Goal: Task Accomplishment & Management: Complete application form

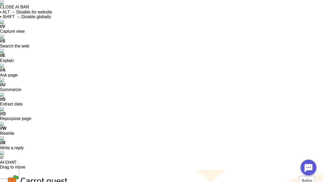
scroll to position [8, 0]
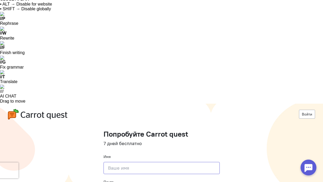
click at [147, 162] on input at bounding box center [162, 168] width 116 height 12
type input "[PERSON_NAME]"
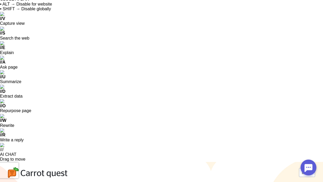
type input "[EMAIL_ADDRESS][DOMAIN_NAME]"
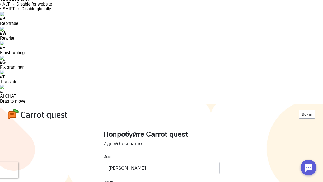
type input "[PHONE_NUMBER]"
type input "з"
type input "promoc.ru"
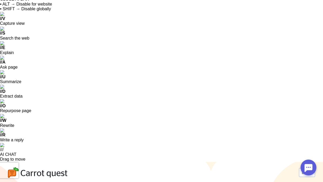
checkbox input "true"
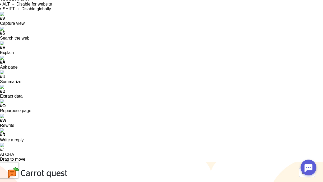
scroll to position [0, 0]
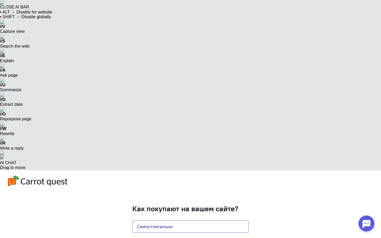
click at [158, 182] on button "Самостоятельно" at bounding box center [190, 227] width 116 height 12
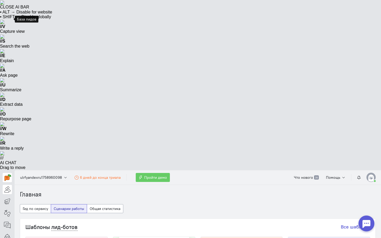
click at [6, 182] on icon at bounding box center [7, 189] width 7 height 6
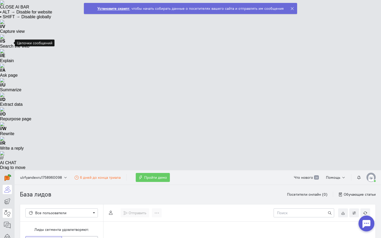
click at [7, 182] on link at bounding box center [7, 213] width 9 height 9
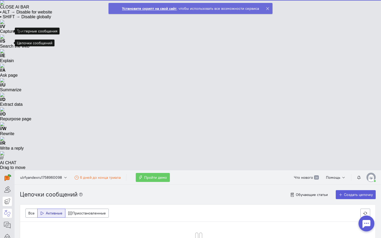
click at [6, 182] on icon at bounding box center [7, 201] width 7 height 6
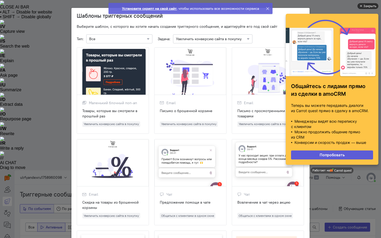
click at [323, 5] on div "Закрыть" at bounding box center [369, 6] width 13 height 6
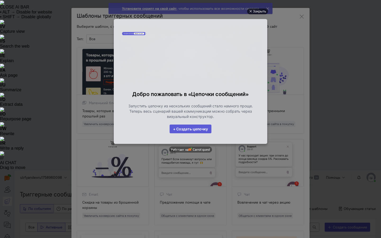
click at [258, 10] on div "Закрыть" at bounding box center [259, 11] width 13 height 6
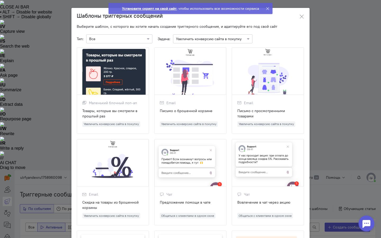
click at [267, 8] on icon at bounding box center [268, 9] width 4 height 4
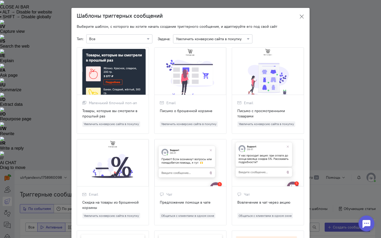
click at [299, 18] on icon at bounding box center [301, 16] width 5 height 5
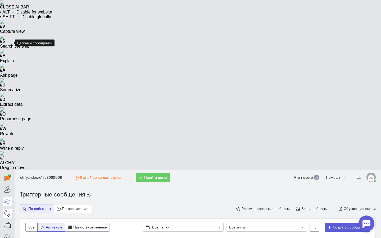
click at [4, 182] on link at bounding box center [7, 213] width 9 height 9
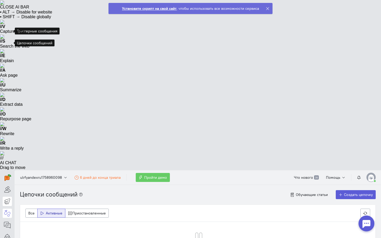
click at [6, 182] on icon at bounding box center [7, 201] width 7 height 6
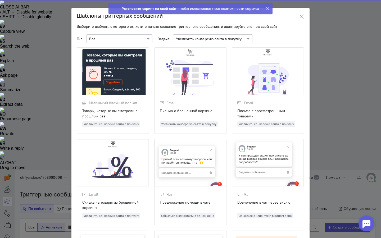
click at [6, 18] on ngb-modal-window "Шаблоны триггерных сообщений Выберите шаблон, с которого вы хотите начать созда…" at bounding box center [190, 119] width 381 height 238
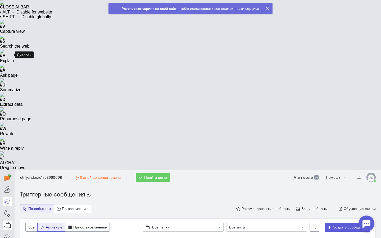
click at [6, 182] on icon at bounding box center [7, 225] width 7 height 6
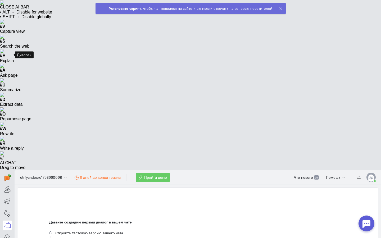
click at [74, 182] on div "Давайте создадим первый диалог в вашем чате" at bounding box center [197, 221] width 297 height 5
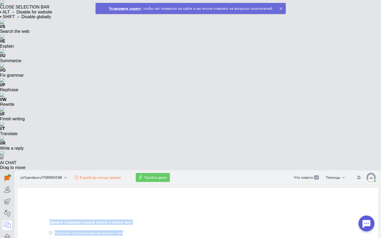
drag, startPoint x: 48, startPoint y: 54, endPoint x: 138, endPoint y: 70, distance: 91.3
click at [138, 182] on li "Откройте тестовую версию вашего чата" at bounding box center [197, 235] width 297 height 11
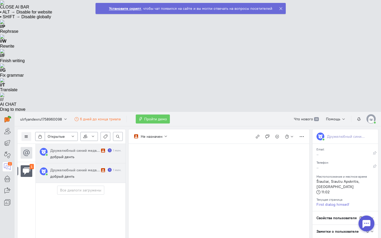
click at [72, 167] on div "Дружелюбный синий медведь" at bounding box center [74, 169] width 49 height 5
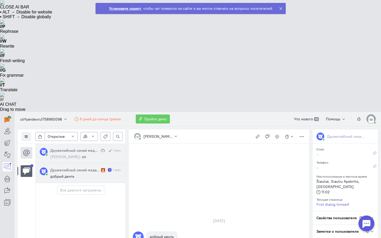
click at [97, 163] on cq-conversation-card "Дружелюбный синий медведь 1 1 мин. добрый денть" at bounding box center [81, 173] width 90 height 20
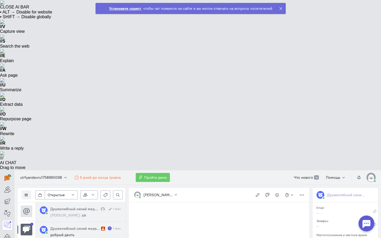
click at [83, 182] on div "Дружелюбный синий медведь" at bounding box center [74, 228] width 49 height 5
click at [82, 182] on div "Список пользователей Включить темную тему Настройка каналов Автораспределение д…" at bounding box center [71, 195] width 108 height 15
click at [82, 182] on div "Дружелюбный синий медведь" at bounding box center [74, 208] width 49 height 5
click at [81, 182] on div "Дружелюбный синий медведь 1 1 мин. добрый денть" at bounding box center [85, 231] width 71 height 11
click at [56, 182] on span "добрый денть" at bounding box center [62, 234] width 24 height 5
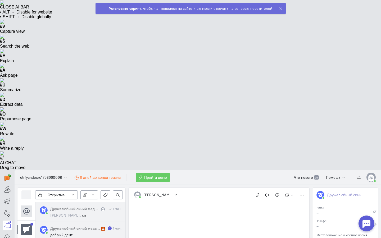
click at [45, 182] on circle at bounding box center [44, 230] width 8 height 8
click at [25, 182] on icon at bounding box center [26, 211] width 8 height 8
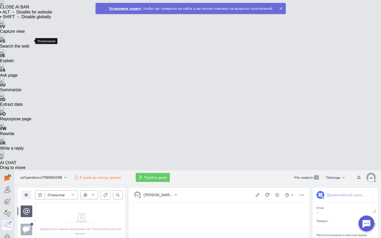
click at [27, 182] on icon at bounding box center [26, 230] width 8 height 8
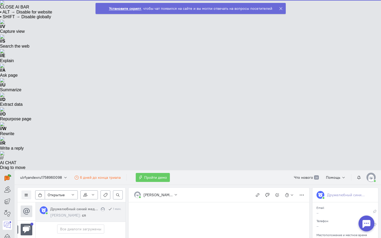
click at [72, 182] on cq-conversation-card "Дружелюбный синий медведь 1 мин. [PERSON_NAME]: сп" at bounding box center [81, 212] width 90 height 20
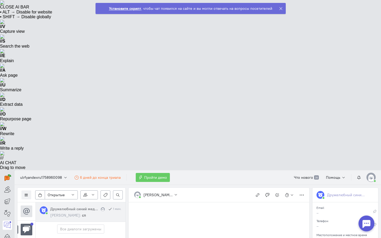
click at [279, 8] on icon at bounding box center [281, 9] width 4 height 4
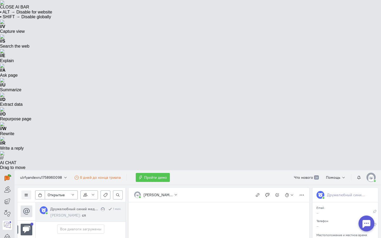
click at [158, 175] on span "Пройти демо" at bounding box center [155, 177] width 23 height 5
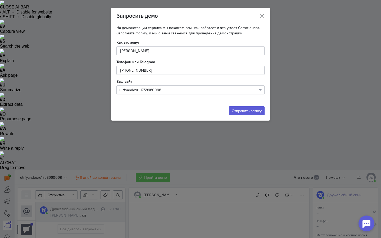
click at [262, 15] on icon at bounding box center [261, 15] width 5 height 5
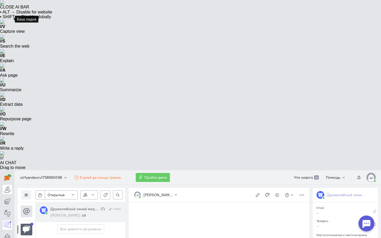
click at [9, 182] on icon at bounding box center [7, 189] width 7 height 6
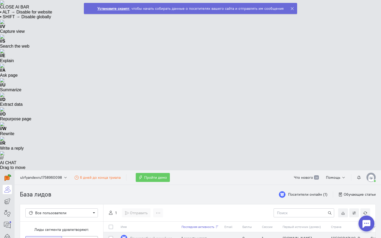
click at [186, 182] on div "1 минуту назад" at bounding box center [200, 237] width 38 height 5
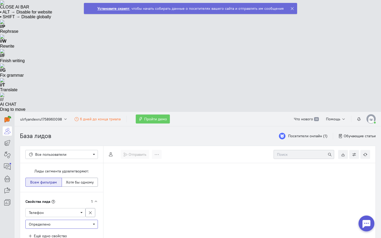
click at [49, 182] on span "Определено" at bounding box center [40, 224] width 22 height 5
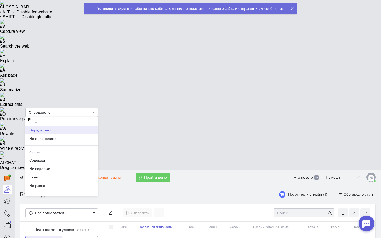
click at [49, 111] on span "Определено" at bounding box center [40, 112] width 22 height 5
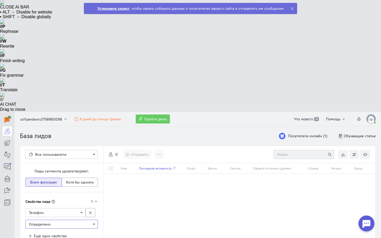
click at [49, 182] on span "Определено" at bounding box center [40, 224] width 22 height 5
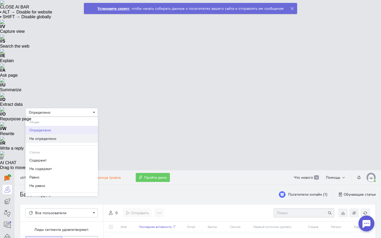
click at [43, 140] on div "Не определено" at bounding box center [61, 138] width 65 height 5
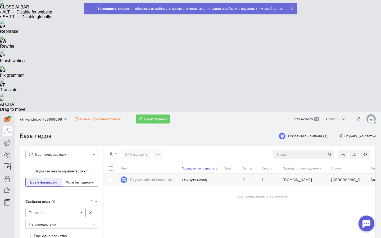
scroll to position [20, 0]
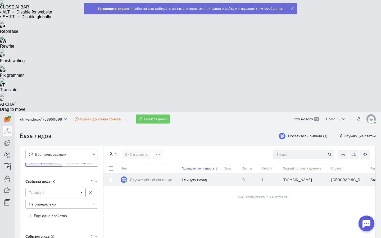
click at [189, 177] on div "1 минуту назад" at bounding box center [200, 179] width 38 height 5
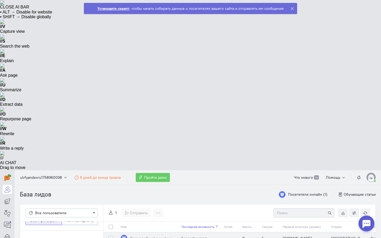
click at [113, 182] on div at bounding box center [112, 237] width 7 height 5
click at [115, 182] on label at bounding box center [115, 235] width 0 height 0
click at [111, 182] on input "checkbox" at bounding box center [111, 237] width 4 height 5
checkbox input "true"
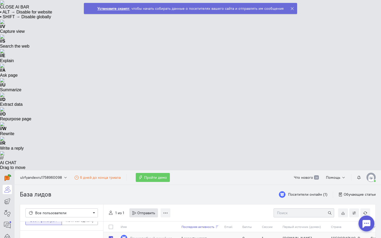
click at [139, 182] on span "Отправить" at bounding box center [146, 212] width 18 height 5
click at [143, 182] on span "Сообщение в чат" at bounding box center [153, 223] width 29 height 5
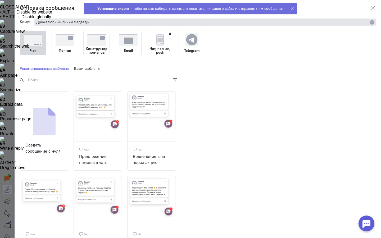
click at [58, 45] on img at bounding box center [65, 40] width 19 height 12
click at [0, 0] on input "Поп-ап" at bounding box center [0, 0] width 0 height 0
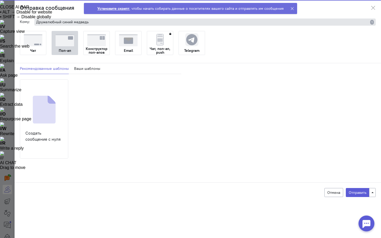
click at [98, 43] on img at bounding box center [96, 40] width 19 height 12
click at [0, 0] on input "Конструктор поп-апов" at bounding box center [0, 0] width 0 height 0
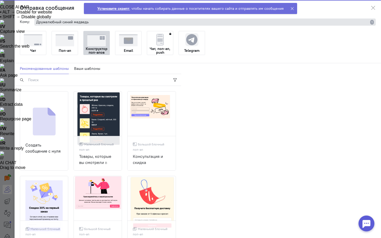
click at [128, 44] on img at bounding box center [128, 40] width 19 height 12
click at [0, 0] on input "Email" at bounding box center [0, 0] width 0 height 0
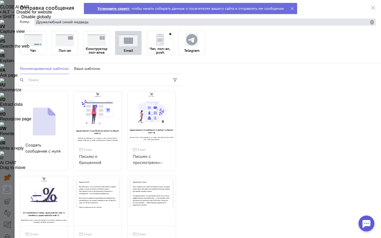
click at [33, 43] on img at bounding box center [33, 40] width 19 height 12
click at [0, 0] on input "Чат" at bounding box center [0, 0] width 0 height 0
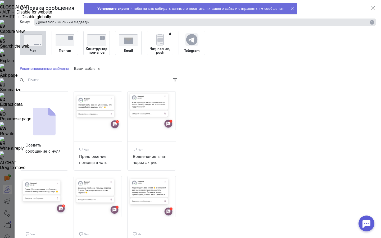
click at [67, 44] on img at bounding box center [65, 40] width 19 height 12
click at [0, 0] on input "Поп-ап" at bounding box center [0, 0] width 0 height 0
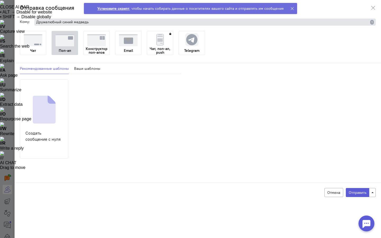
click at [30, 43] on img at bounding box center [33, 40] width 19 height 12
click at [0, 0] on input "Чат" at bounding box center [0, 0] width 0 height 0
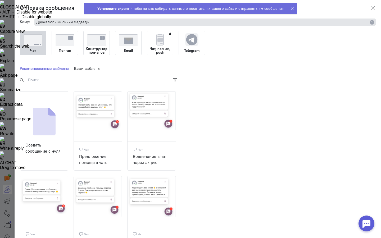
click at [96, 40] on img at bounding box center [96, 40] width 19 height 12
click at [0, 0] on input "Конструктор поп-апов" at bounding box center [0, 0] width 0 height 0
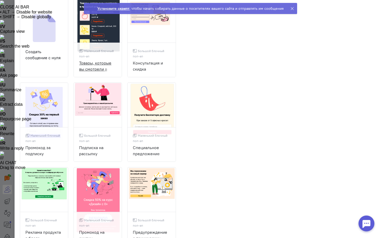
scroll to position [0, 0]
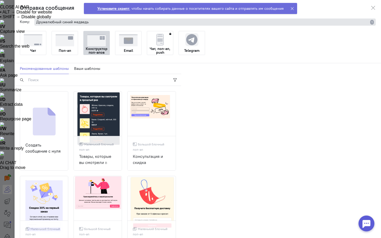
click at [140, 50] on div "Email" at bounding box center [128, 50] width 26 height 8
click at [0, 0] on input "Email" at bounding box center [0, 0] width 0 height 0
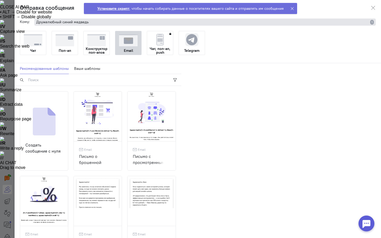
click at [162, 38] on img at bounding box center [159, 39] width 13 height 13
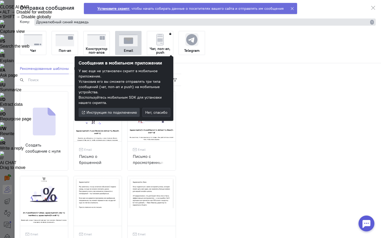
click at [58, 45] on img at bounding box center [65, 40] width 19 height 12
click at [0, 0] on input "Поп-ап" at bounding box center [0, 0] width 0 height 0
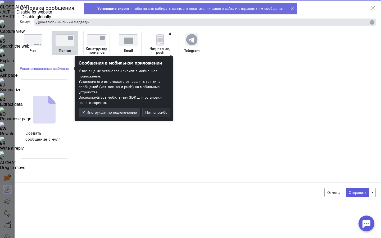
click at [97, 42] on img at bounding box center [96, 40] width 19 height 12
click at [0, 0] on input "Конструктор поп-апов" at bounding box center [0, 0] width 0 height 0
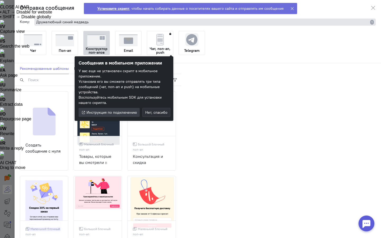
click at [178, 55] on div "Чат Поп-ап Конструктор поп-апов Email Чат, поп-ап, push Telegram" at bounding box center [198, 44] width 356 height 27
click at [159, 110] on span "Нет, спасибо" at bounding box center [156, 112] width 22 height 5
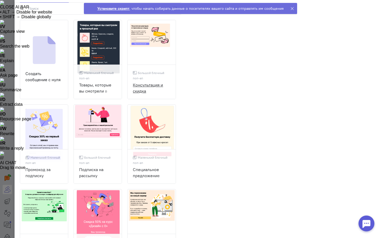
scroll to position [72, 0]
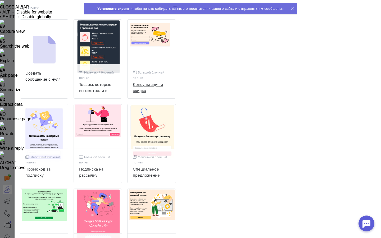
click at [160, 46] on img at bounding box center [151, 35] width 48 height 31
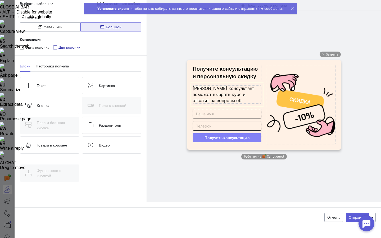
scroll to position [76, 0]
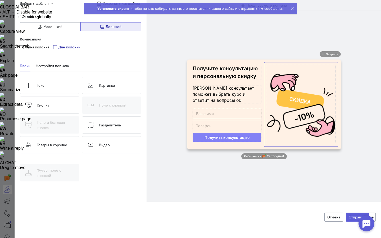
click at [301, 102] on cq-popup-image-block-preview at bounding box center [301, 104] width 69 height 79
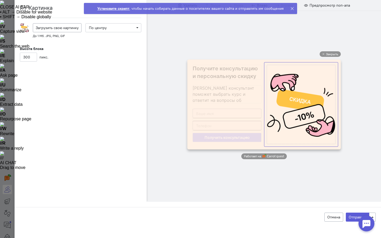
click at [122, 80] on div "Картинка Загрузить свою картинку До 1 Мб. JPG, PNG, GIF popupImageBlockSettings…" at bounding box center [81, 100] width 132 height 204
click at [153, 68] on div "Закрыть Работает на" at bounding box center [264, 105] width 234 height 193
click at [323, 53] on span "Закрыть" at bounding box center [332, 54] width 12 height 4
click at [181, 39] on div "Закрыть Работает на" at bounding box center [264, 105] width 234 height 193
click at [290, 9] on icon at bounding box center [292, 9] width 4 height 4
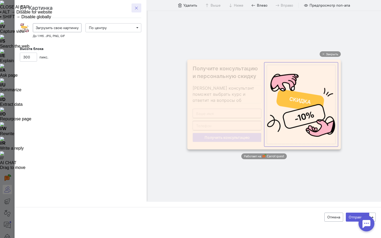
click at [138, 4] on button "button" at bounding box center [136, 7] width 10 height 9
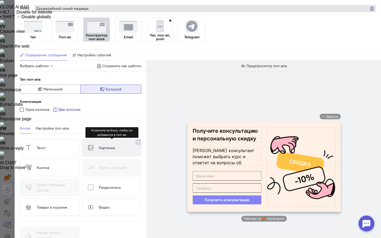
scroll to position [0, 0]
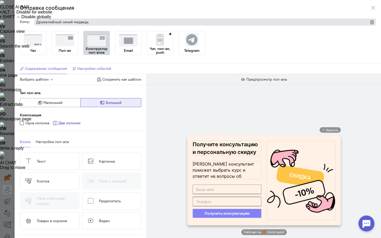
click at [96, 67] on span "Настройки событий" at bounding box center [94, 68] width 34 height 5
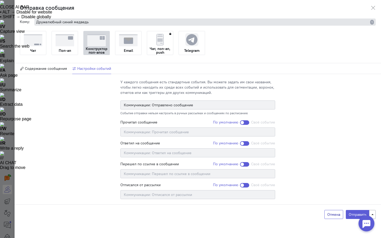
click at [323, 182] on button "Отмена" at bounding box center [333, 214] width 19 height 9
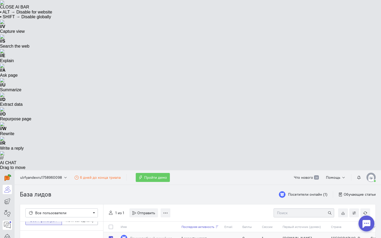
click at [8, 182] on icon at bounding box center [7, 225] width 7 height 6
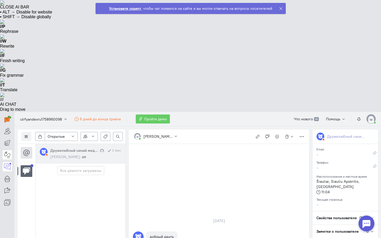
click at [8, 152] on icon at bounding box center [7, 155] width 7 height 6
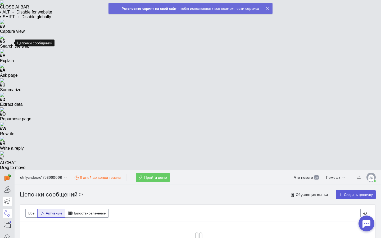
click at [4, 182] on icon at bounding box center [7, 201] width 7 height 6
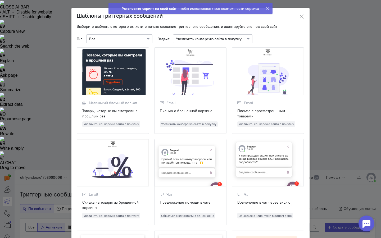
click at [229, 38] on input "text" at bounding box center [207, 38] width 63 height 5
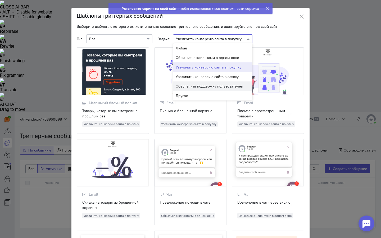
click at [213, 82] on div "Обеспечить поддержку пользователей" at bounding box center [212, 86] width 79 height 10
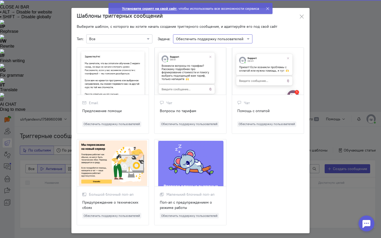
click at [213, 42] on div "× Обеспечить поддержку пользователей" at bounding box center [212, 38] width 79 height 9
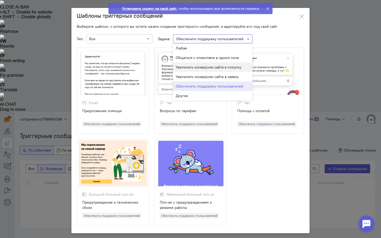
click at [211, 77] on span "Увеличить конверсию сайта в заявку" at bounding box center [207, 76] width 63 height 5
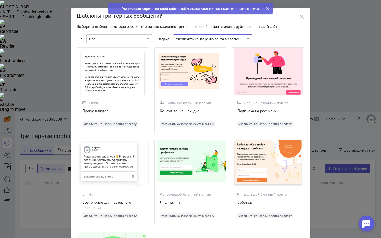
click at [267, 7] on icon at bounding box center [268, 9] width 4 height 4
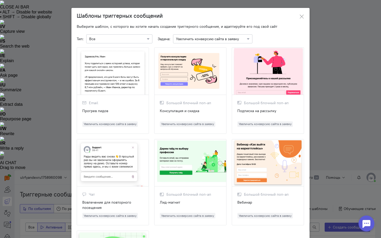
scroll to position [95, 0]
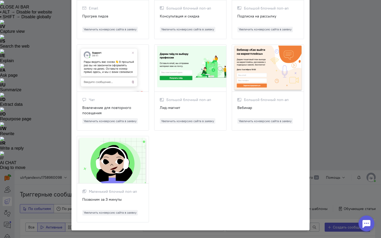
click at [111, 71] on div at bounding box center [113, 68] width 72 height 47
